Goal: Task Accomplishment & Management: Manage account settings

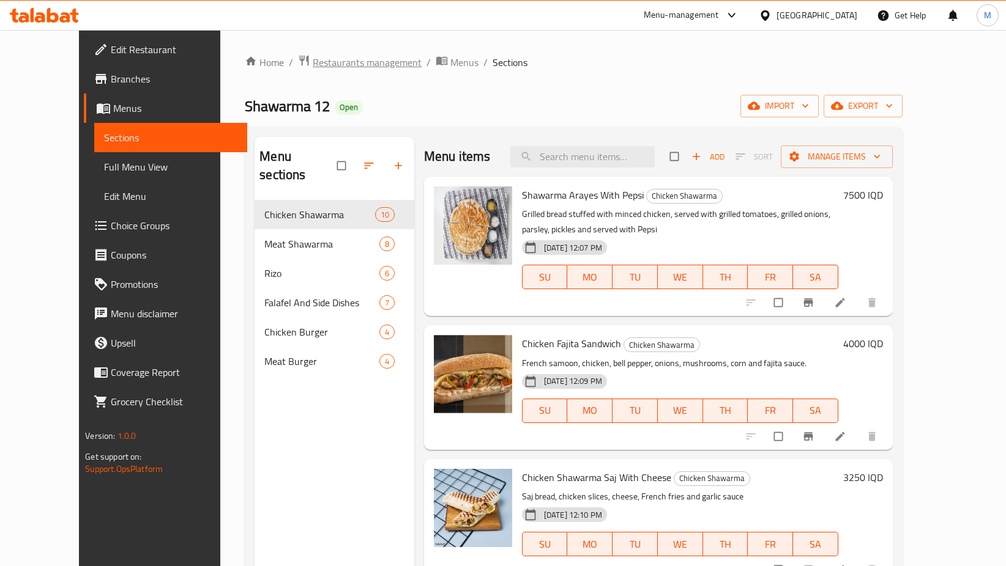
click at [339, 62] on span "Restaurants management" at bounding box center [367, 62] width 109 height 15
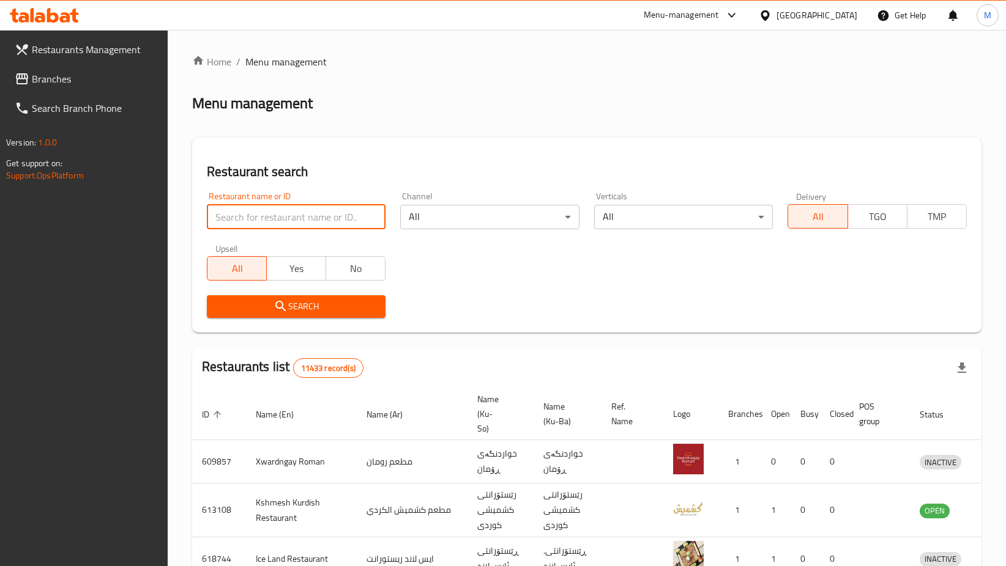
click at [291, 216] on input "search" at bounding box center [296, 217] width 179 height 24
type input "س"
type input "solo pizza"
click button "Search" at bounding box center [296, 306] width 179 height 23
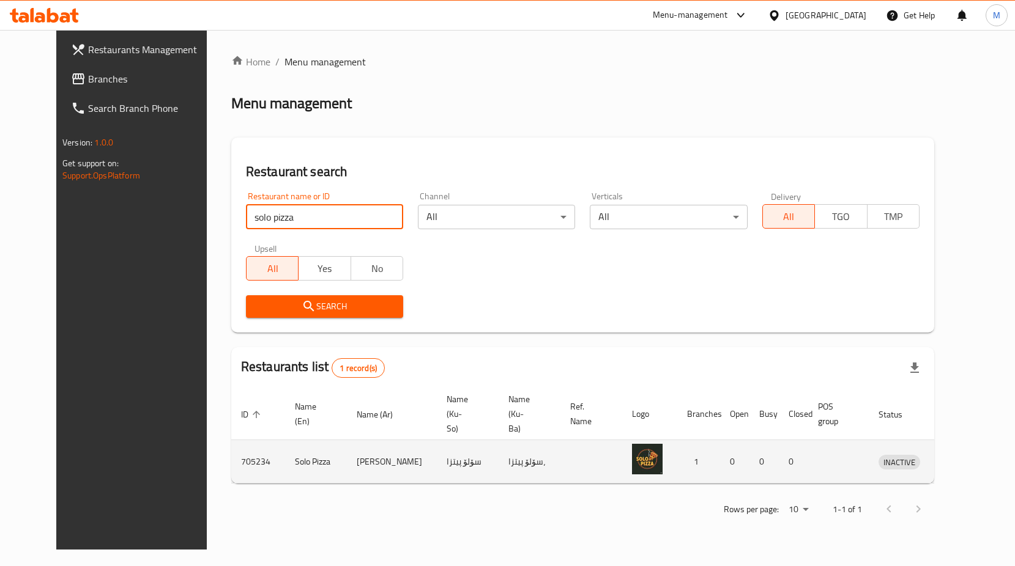
click at [959, 454] on icon "enhanced table" at bounding box center [951, 461] width 15 height 15
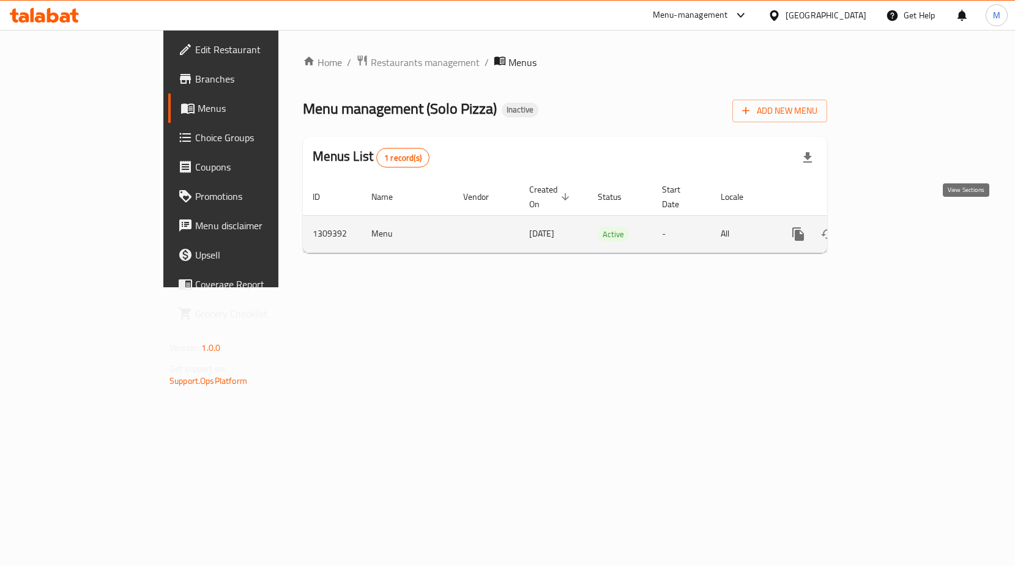
click at [901, 228] on link "enhanced table" at bounding box center [886, 234] width 29 height 29
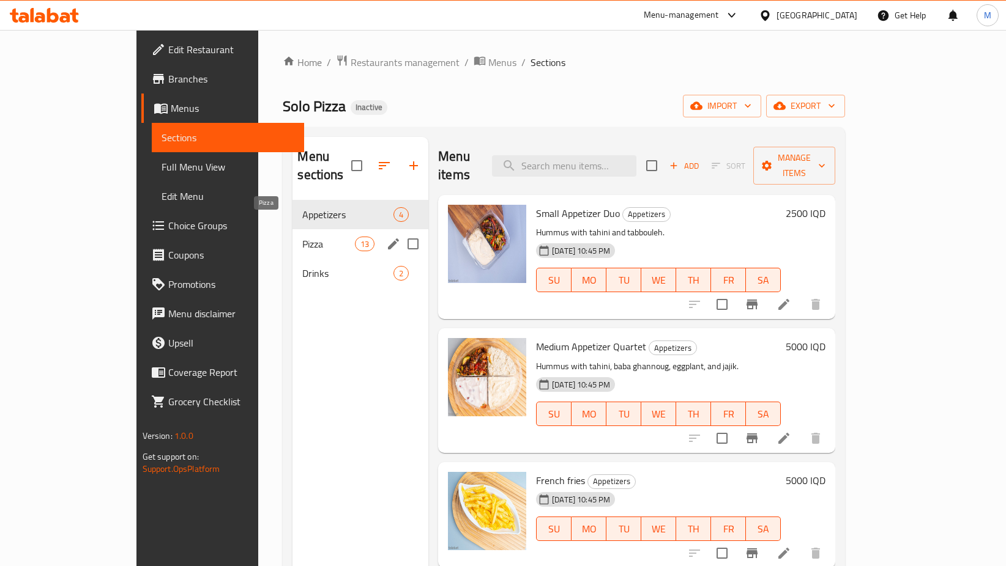
click at [302, 237] on span "Pizza" at bounding box center [328, 244] width 52 height 15
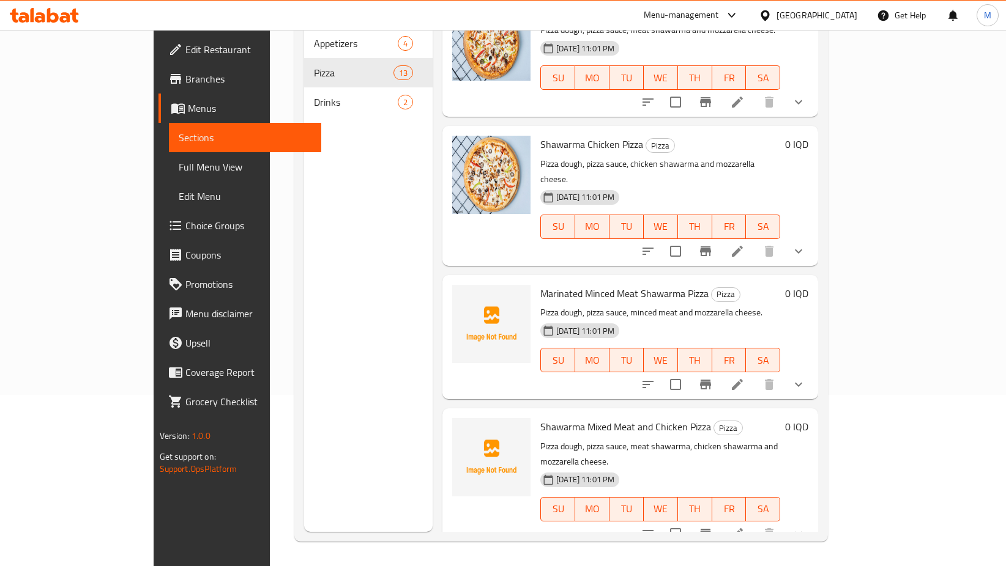
scroll to position [299, 0]
click at [744, 377] on icon at bounding box center [737, 384] width 15 height 15
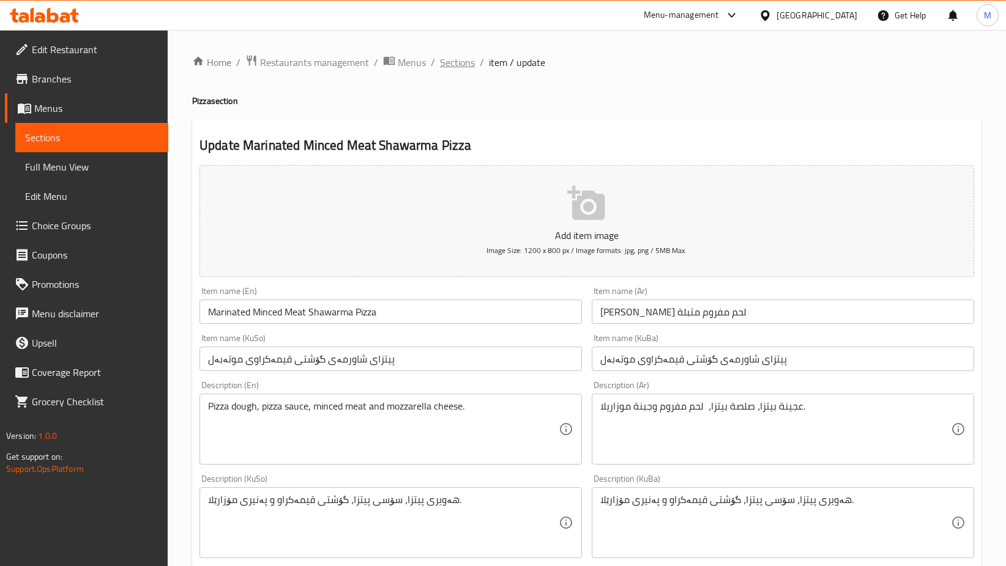
click at [469, 61] on span "Sections" at bounding box center [457, 62] width 35 height 15
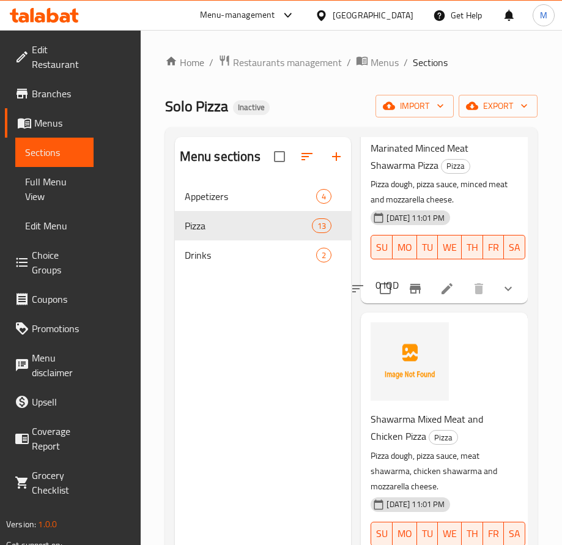
scroll to position [1110, 0]
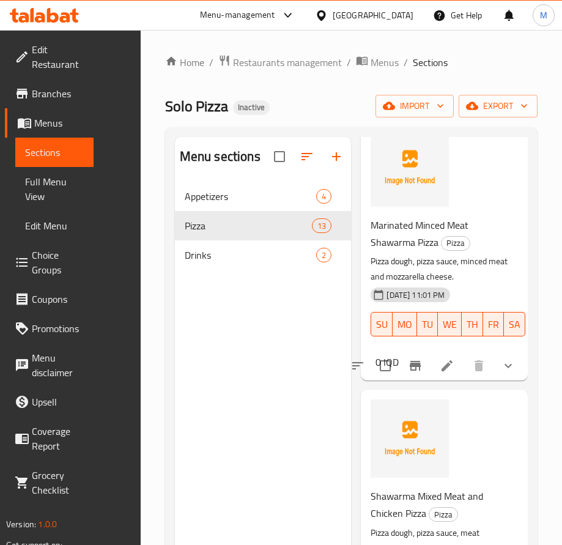
click at [271, 480] on div "Menu sections Appetizers 4 Pizza 13 Drinks 2" at bounding box center [263, 409] width 177 height 545
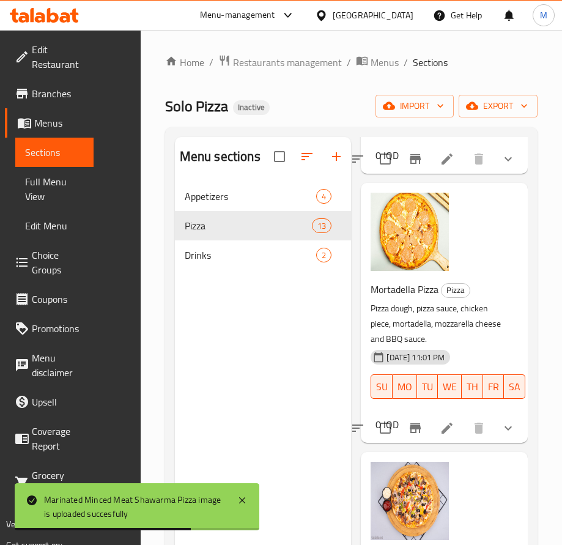
scroll to position [2979, 8]
